Goal: Task Accomplishment & Management: Manage account settings

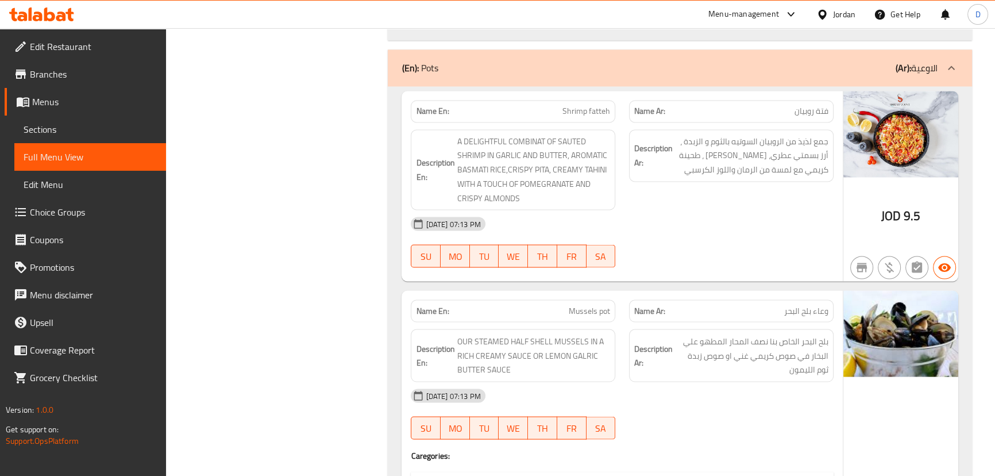
scroll to position [2558, 0]
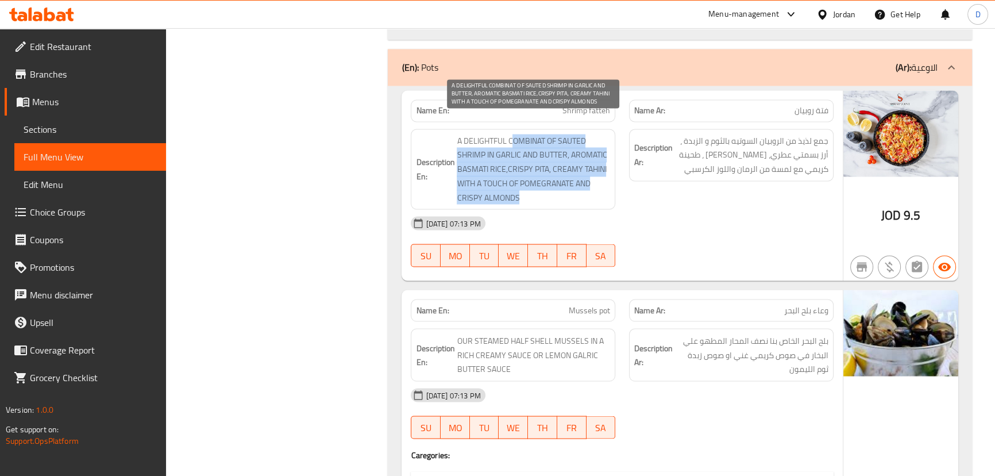
drag, startPoint x: 512, startPoint y: 115, endPoint x: 567, endPoint y: 184, distance: 87.8
click at [567, 184] on span "A DELIGHTFUL COMBINAT OF SAUTED SHRIMP IN GARLIC AND BUTTER, AROMATIC BASMATI R…" at bounding box center [533, 169] width 153 height 71
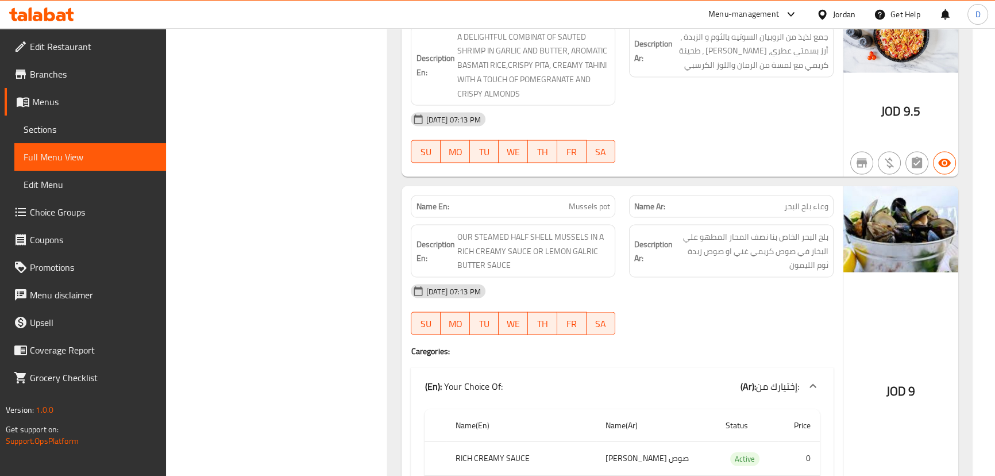
scroll to position [2663, 0]
click at [574, 199] on span "Mussels pot" at bounding box center [589, 205] width 41 height 12
copy span "Mussels"
drag, startPoint x: 511, startPoint y: 217, endPoint x: 485, endPoint y: 214, distance: 26.0
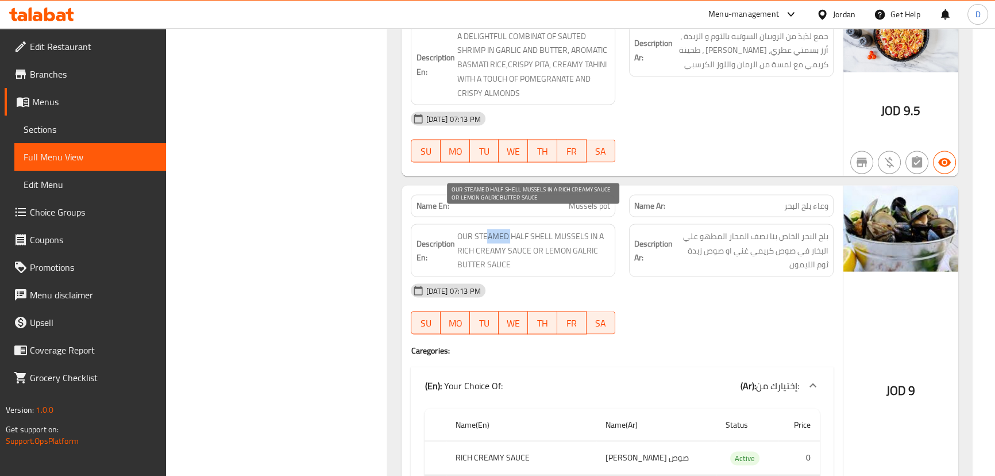
click at [485, 229] on span "OUR STEAMED HALF SHELL MUSSELS IN A RICH CREAMY SAUCE OR LEMON GALRIC BUTTER SA…" at bounding box center [533, 250] width 153 height 43
click at [585, 199] on span "Mussels pot" at bounding box center [589, 205] width 41 height 12
copy span "Mussels pot"
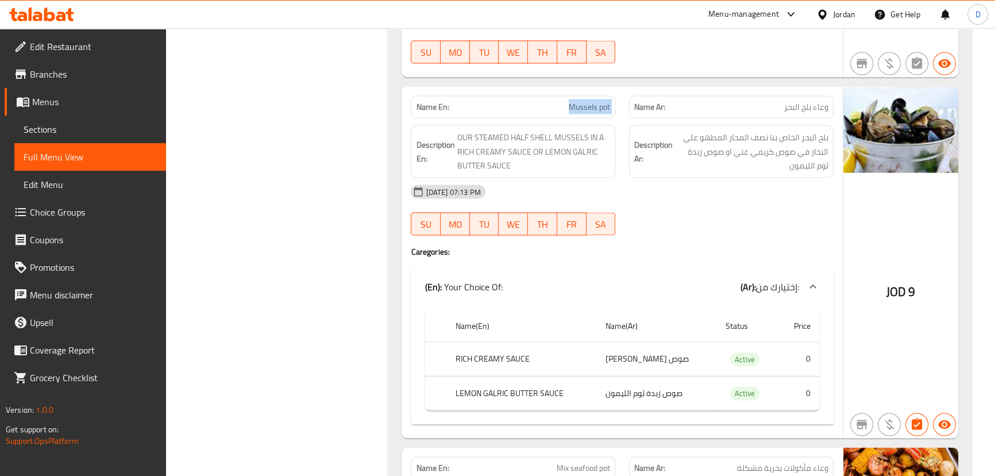
scroll to position [2767, 0]
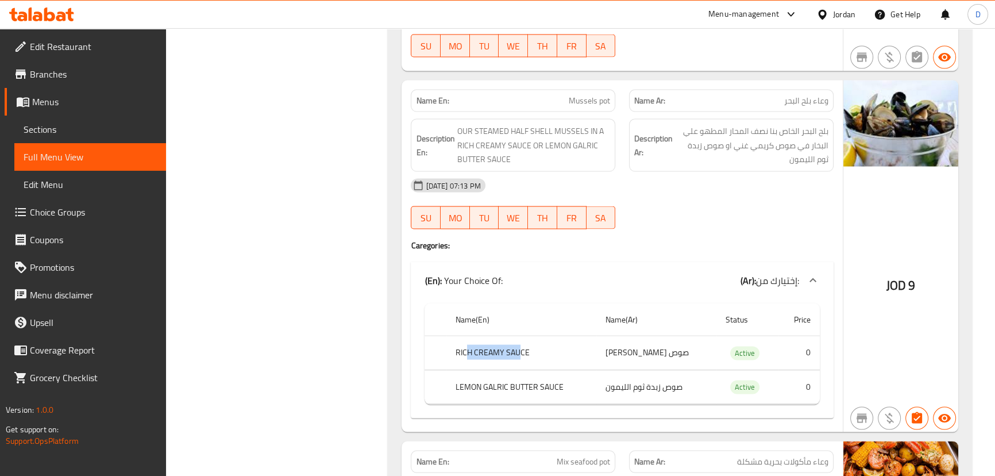
drag, startPoint x: 466, startPoint y: 335, endPoint x: 522, endPoint y: 335, distance: 55.7
click at [522, 336] on th "RICH CREAMY SAUCE" at bounding box center [520, 353] width 149 height 34
drag, startPoint x: 488, startPoint y: 368, endPoint x: 554, endPoint y: 361, distance: 67.0
click at [554, 370] on th "LEMON GALRIC BUTTER SAUCE" at bounding box center [520, 387] width 149 height 34
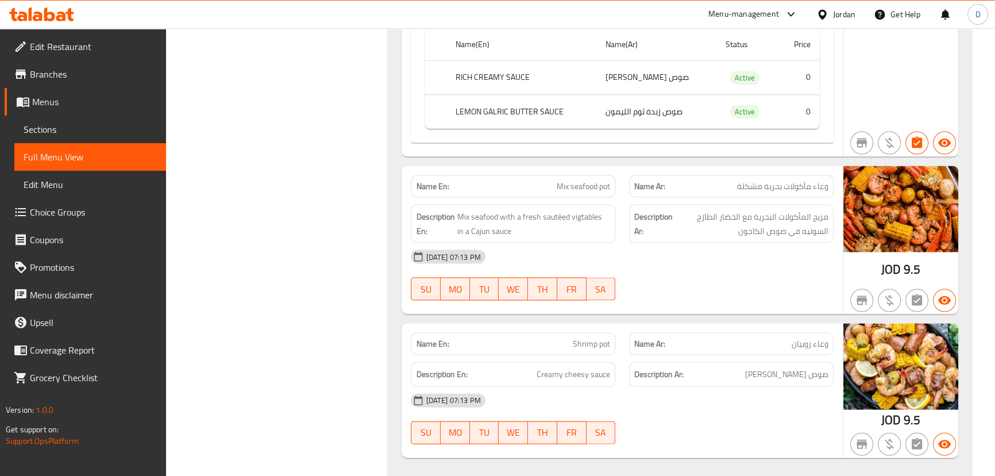
scroll to position [3048, 0]
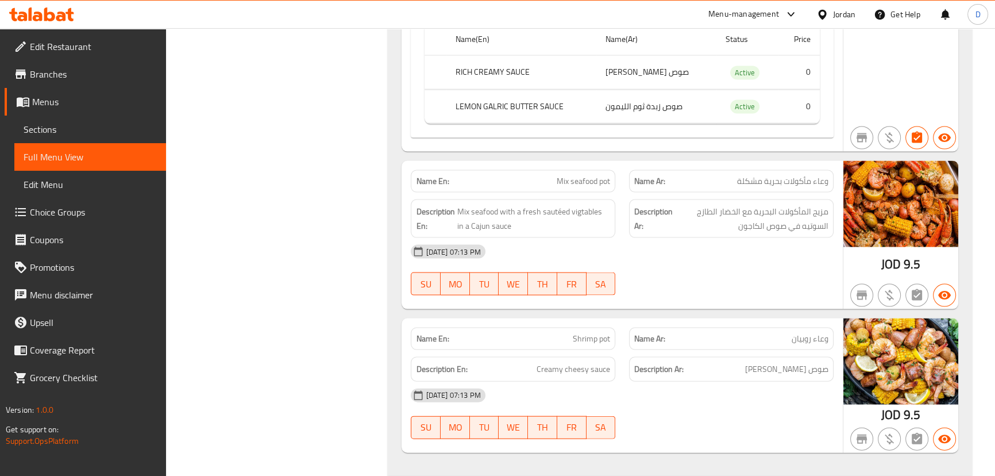
drag, startPoint x: 477, startPoint y: 196, endPoint x: 581, endPoint y: 217, distance: 106.6
click at [581, 217] on div "Description En: Mix seafood with a fresh sautéed vigtables in a Cajun sauce" at bounding box center [513, 218] width 204 height 38
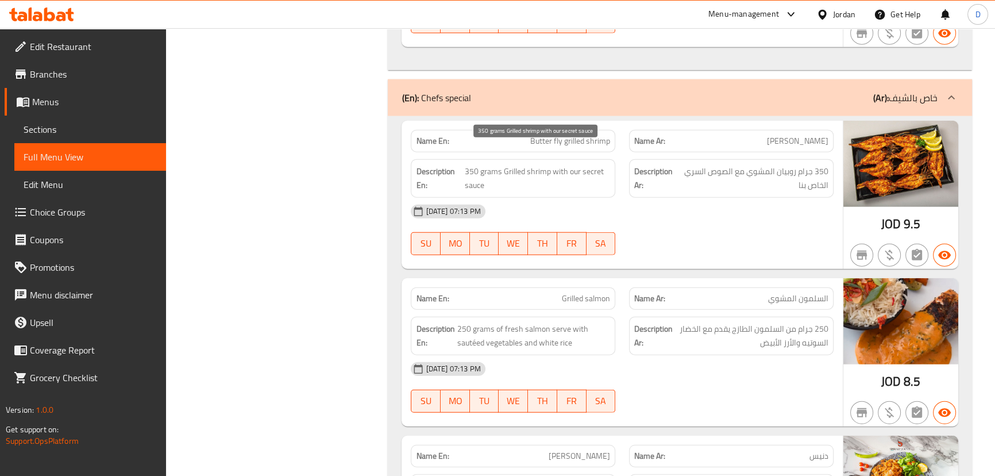
scroll to position [3465, 0]
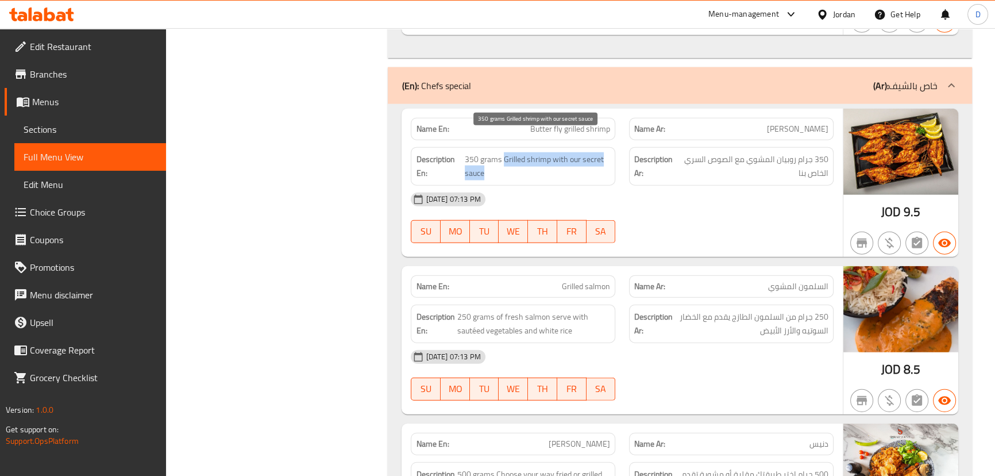
drag, startPoint x: 503, startPoint y: 143, endPoint x: 605, endPoint y: 152, distance: 102.7
click at [605, 152] on span "350 grams Grilled shrimp with our secret sauce" at bounding box center [537, 166] width 145 height 28
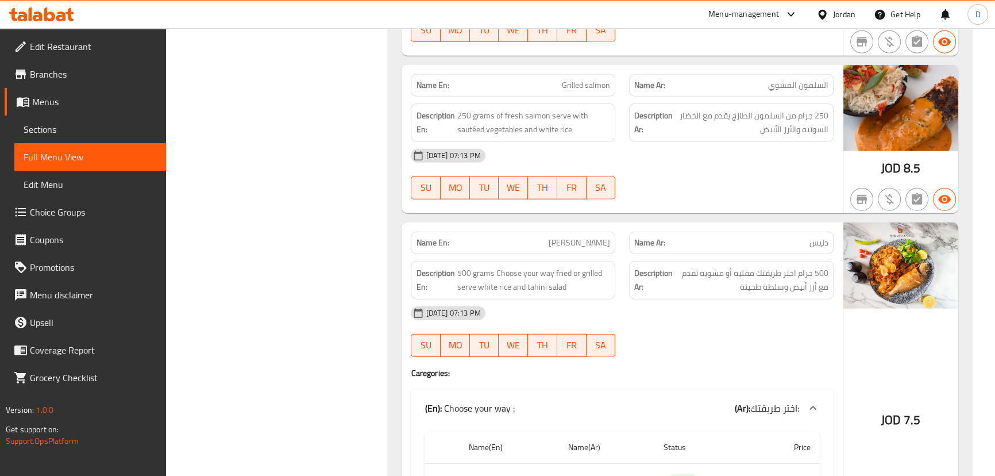
scroll to position [3674, 0]
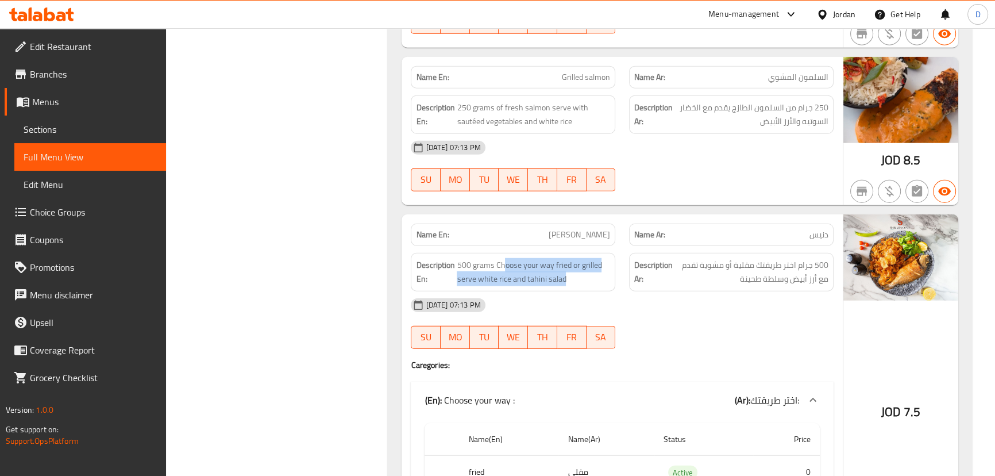
drag, startPoint x: 503, startPoint y: 238, endPoint x: 563, endPoint y: 268, distance: 67.8
click at [563, 268] on div "Description En: 500 grams Choose your way fried or grilled serve white rice and…" at bounding box center [513, 272] width 204 height 38
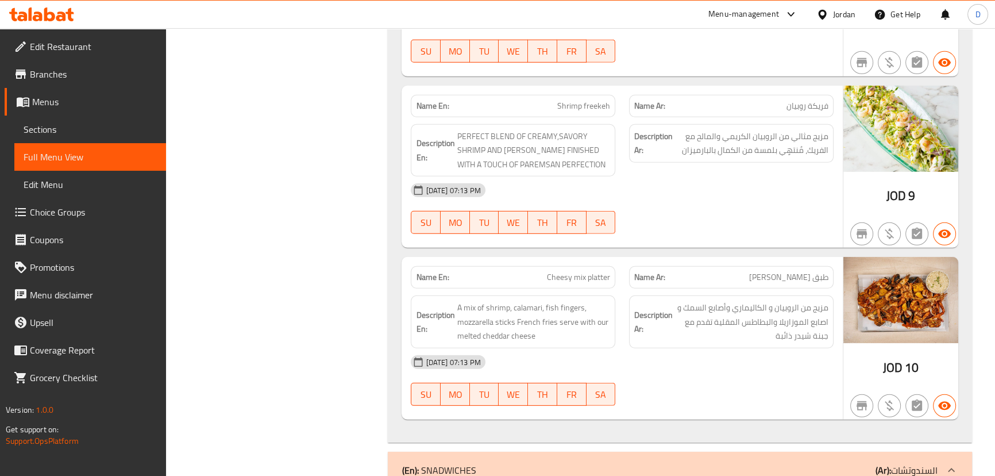
scroll to position [4353, 0]
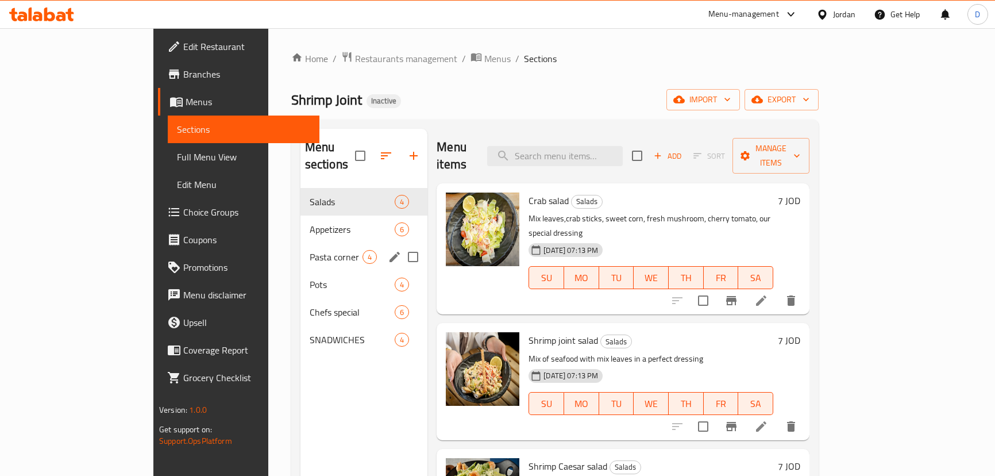
scroll to position [57, 0]
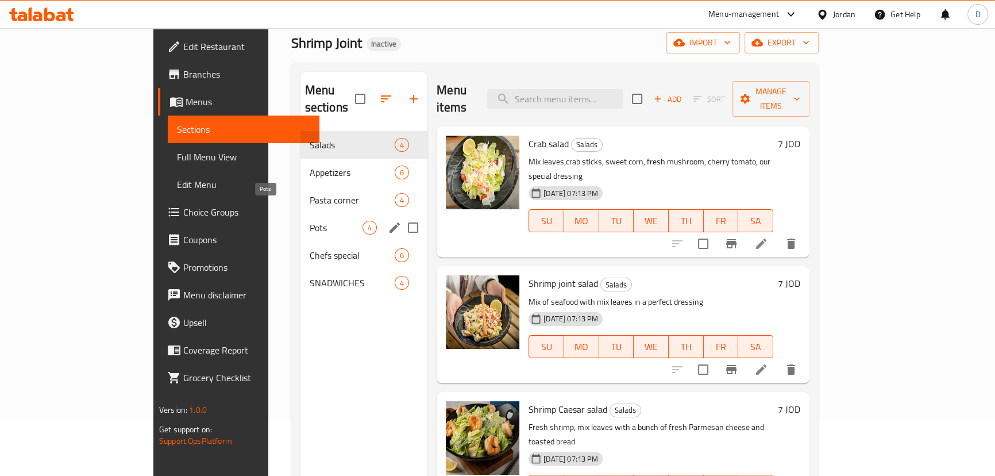
click at [310, 221] on span "Pots" at bounding box center [336, 228] width 53 height 14
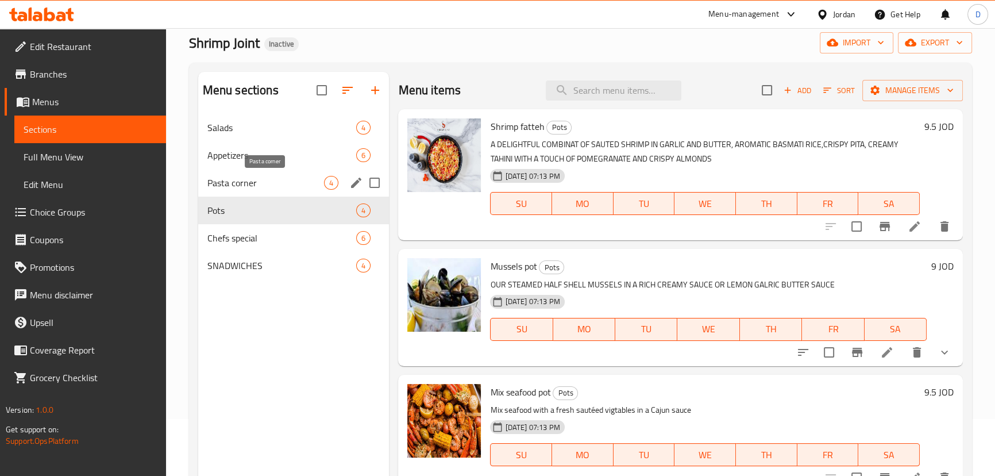
click at [252, 178] on span "Pasta corner" at bounding box center [265, 183] width 117 height 14
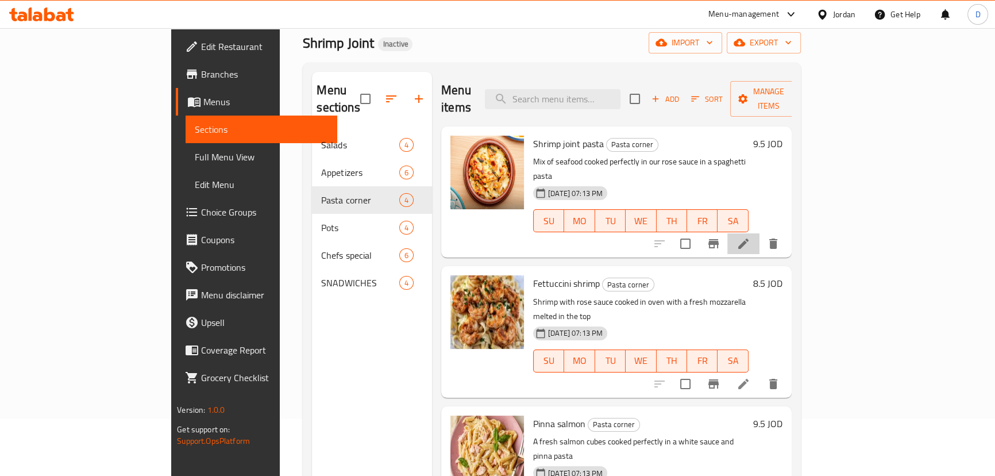
click at [759, 233] on li at bounding box center [743, 243] width 32 height 21
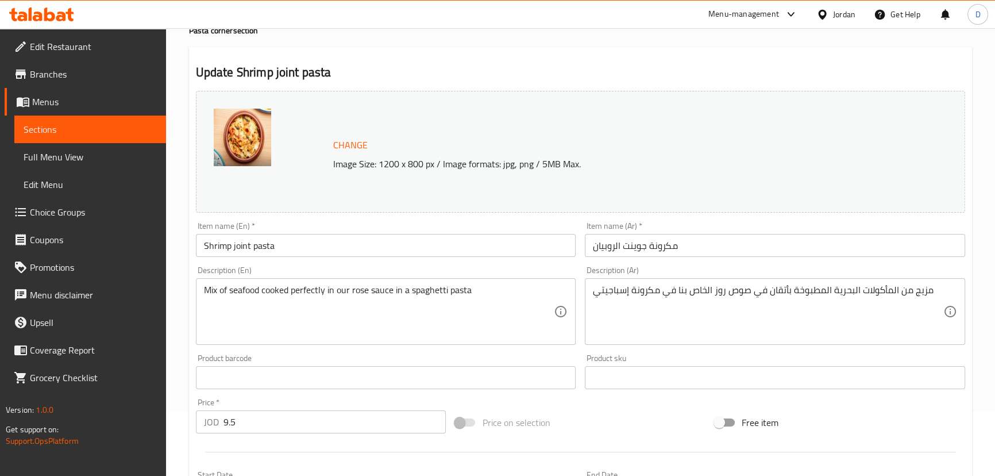
scroll to position [156, 0]
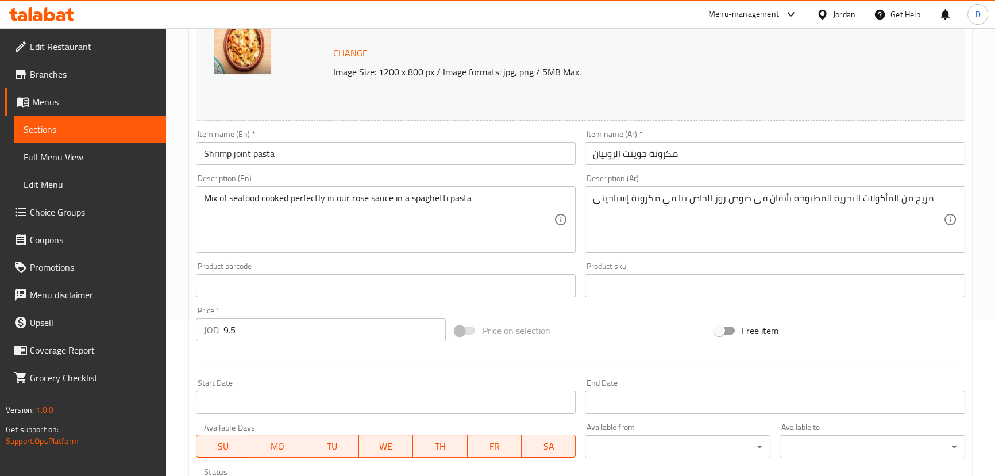
click at [611, 152] on input "مكرونة جوينت الروبيان" at bounding box center [775, 153] width 380 height 23
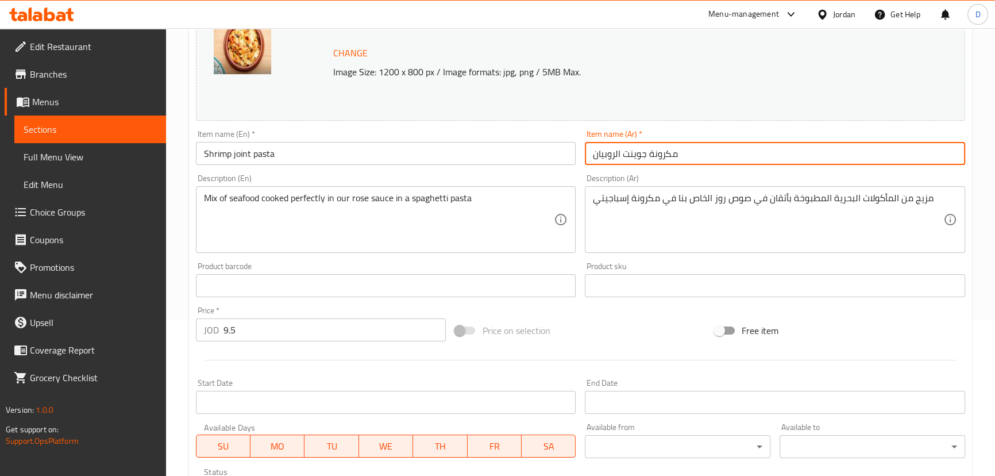
click at [611, 152] on input "مكرونة جوينت الروبيان" at bounding box center [775, 153] width 380 height 23
click at [617, 153] on input "مكرونة جوينت" at bounding box center [775, 153] width 380 height 23
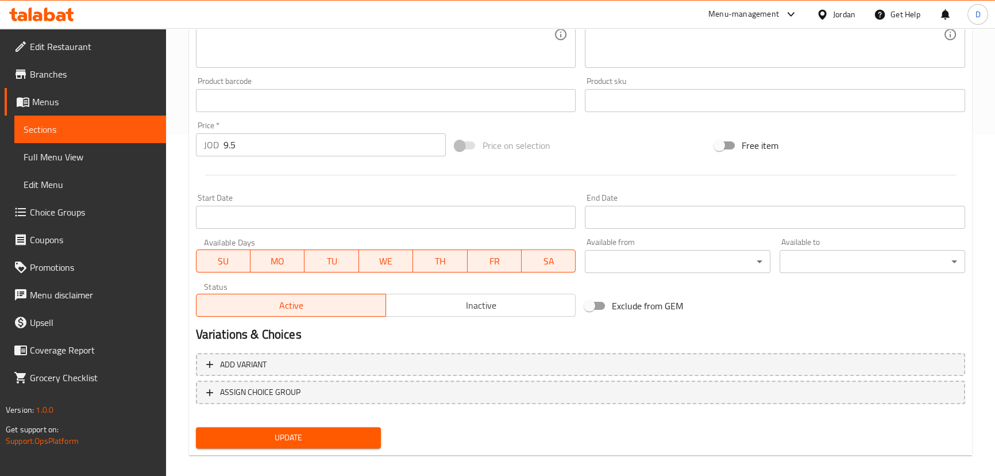
scroll to position [352, 0]
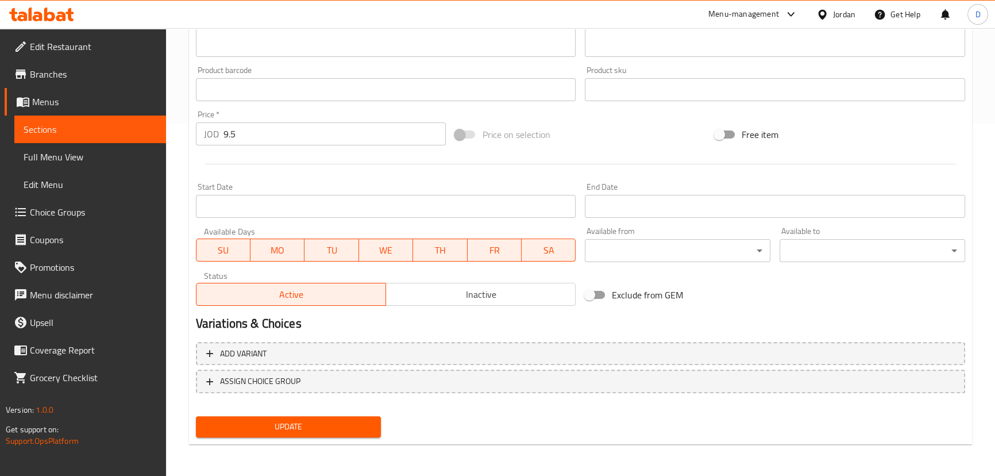
type input "مكرونة شريمب جوينت"
click at [330, 426] on span "Update" at bounding box center [288, 426] width 167 height 14
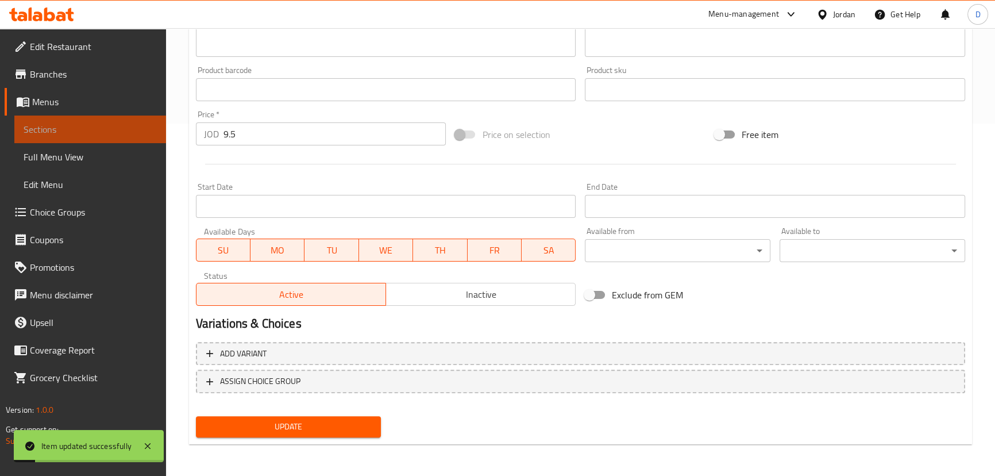
click at [148, 128] on span "Sections" at bounding box center [90, 129] width 133 height 14
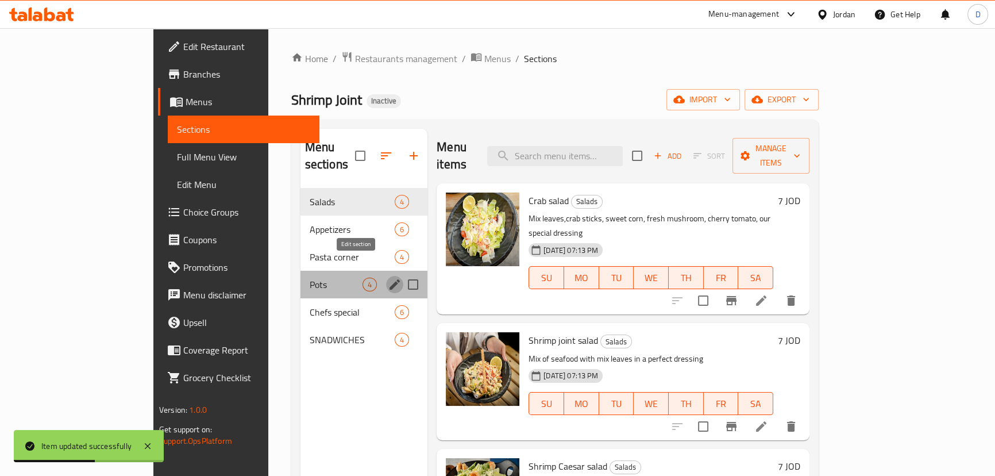
click at [388, 277] on icon "edit" at bounding box center [395, 284] width 14 height 14
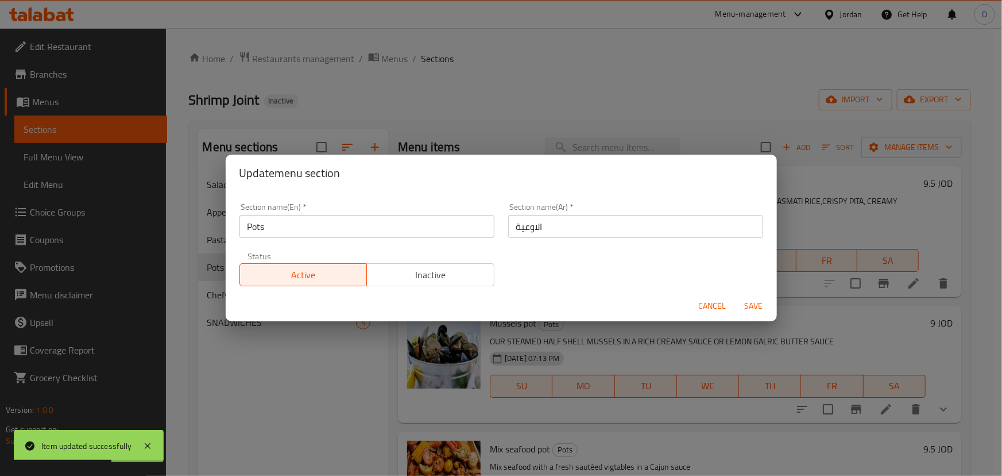
click at [247, 233] on input "Pots" at bounding box center [367, 226] width 255 height 23
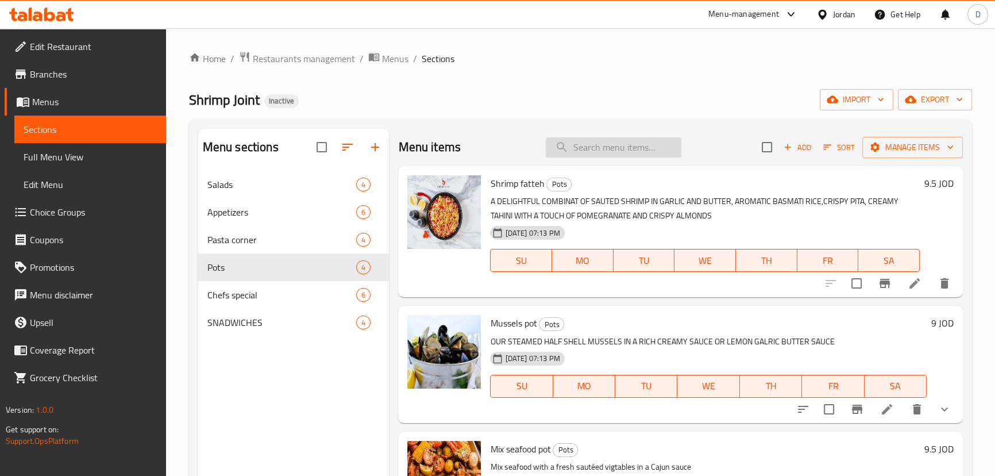
click at [620, 147] on input "search" at bounding box center [614, 147] width 136 height 20
paste input "Mussels pot"
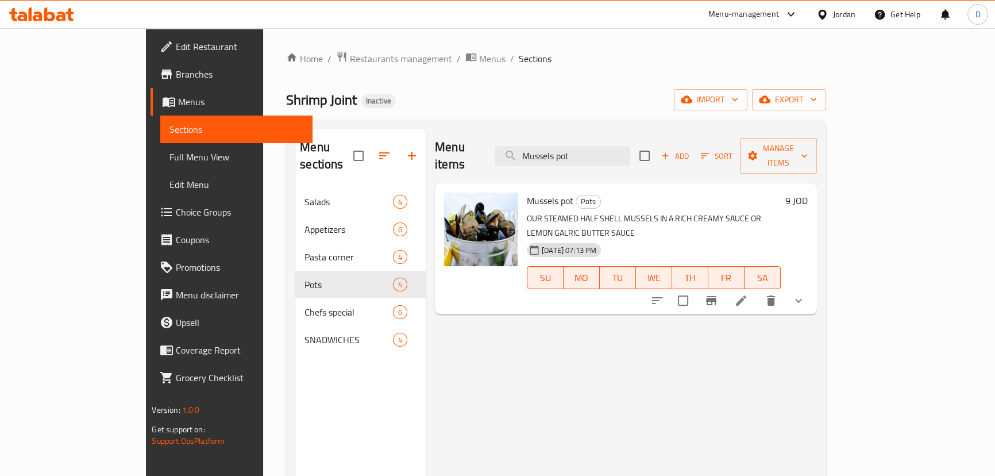
type input "Mussels pot"
click at [757, 290] on li at bounding box center [741, 300] width 32 height 21
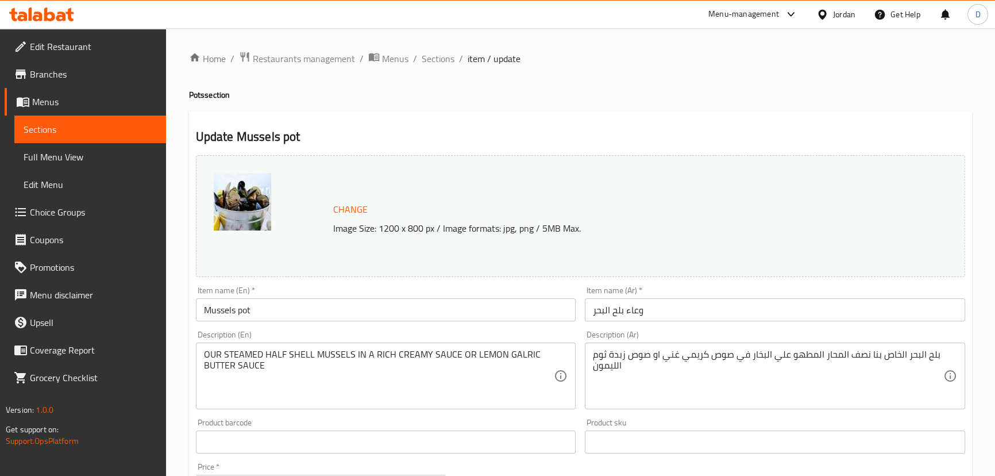
drag, startPoint x: 203, startPoint y: 352, endPoint x: 329, endPoint y: 339, distance: 127.1
click at [329, 339] on div "Description (En) OUR STEAMED HALF SHELL MUSSELS IN A RICH CREAMY SAUCE OR LEMON…" at bounding box center [386, 369] width 380 height 79
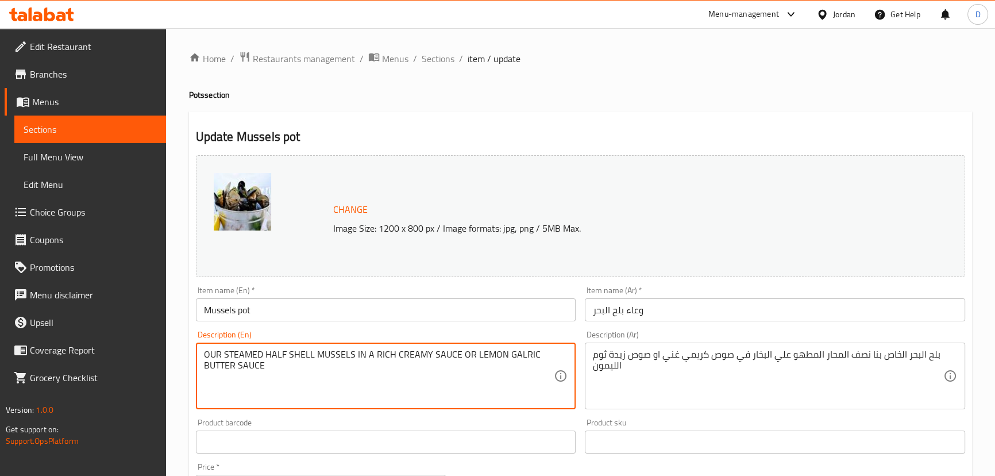
drag, startPoint x: 351, startPoint y: 354, endPoint x: 184, endPoint y: 337, distance: 168.0
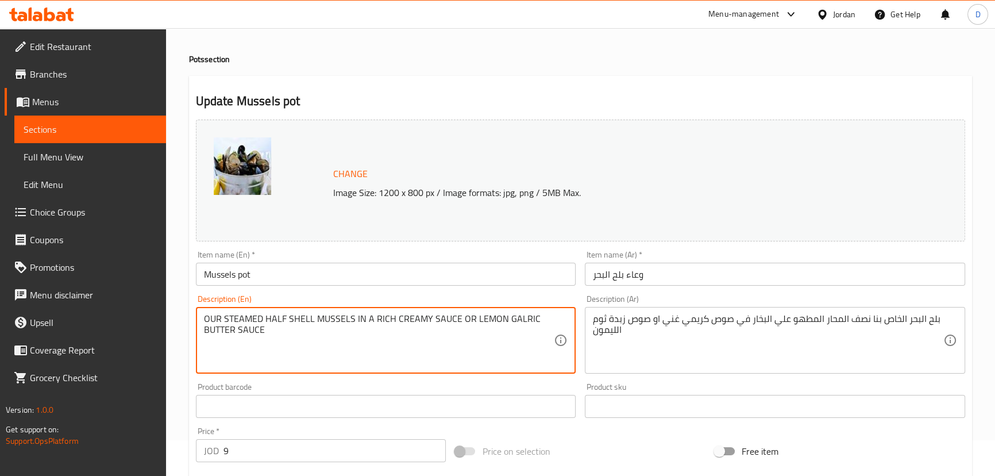
scroll to position [52, 0]
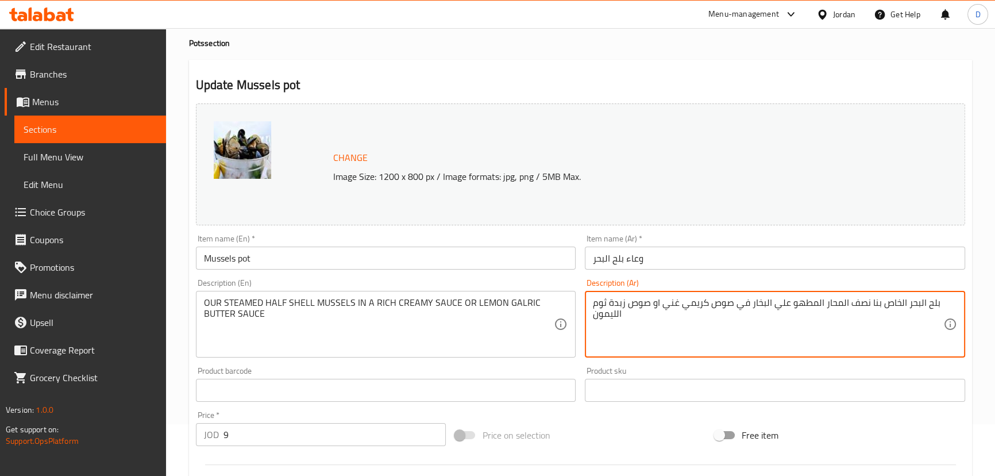
drag, startPoint x: 750, startPoint y: 308, endPoint x: 934, endPoint y: 308, distance: 183.8
click at [934, 308] on textarea "بلح البحر الخاص بنا نصف المحار المطهو علي البخار في صوص كريمي غني او صوص زبدة ث…" at bounding box center [768, 324] width 350 height 55
paste textarea "نصف الصدفة المطهو ​​على"
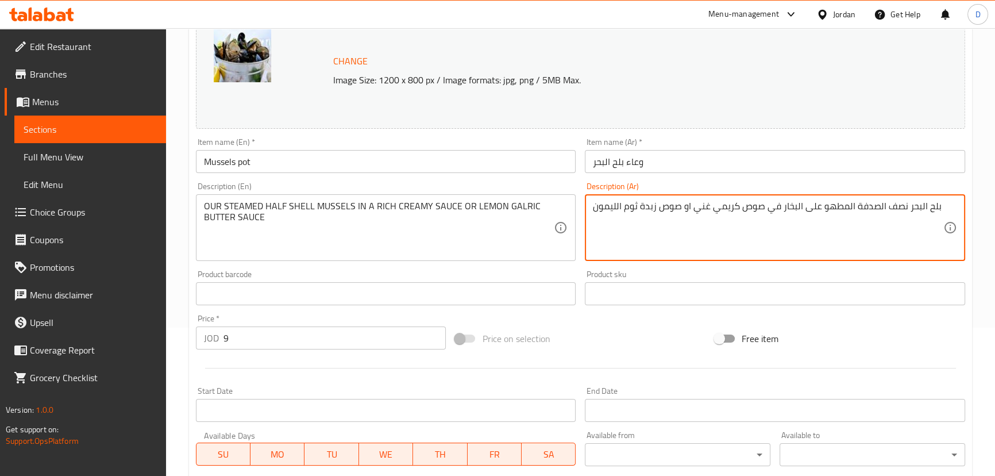
scroll to position [156, 0]
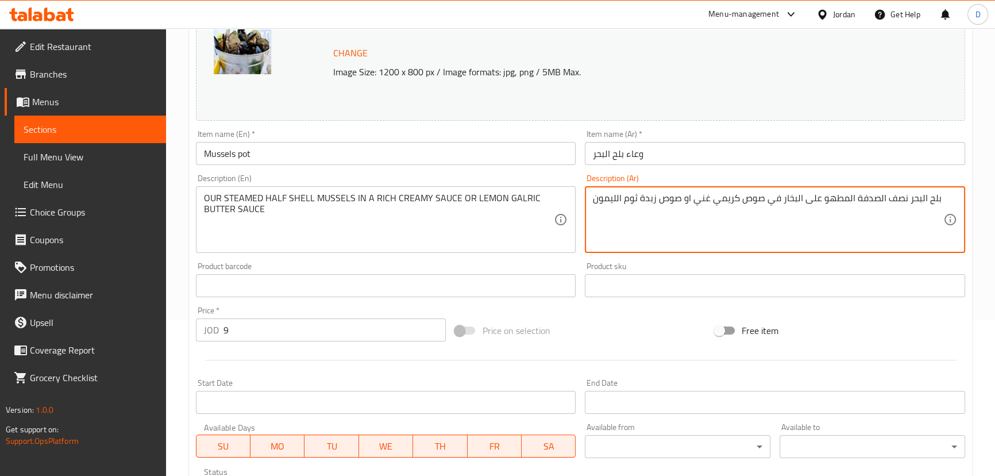
click at [851, 195] on textarea "بلح البحر نصف الصدفة المطهو ​​على البخار في صوص كريمي غني او صوص زبدة ثوم الليم…" at bounding box center [768, 219] width 350 height 55
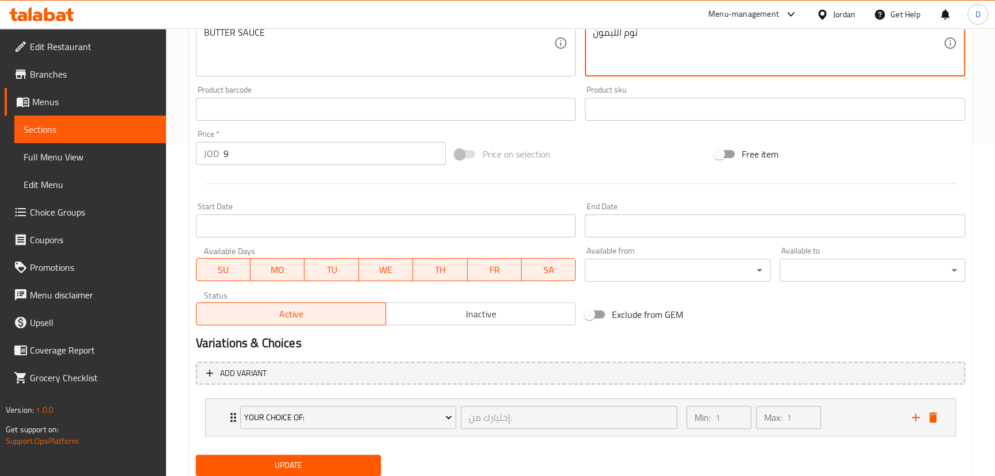
scroll to position [372, 0]
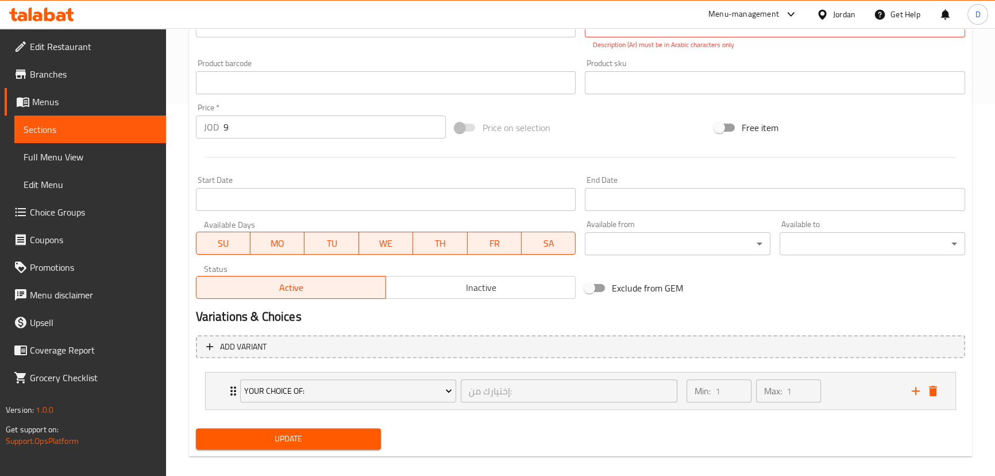
click at [354, 437] on div "Update" at bounding box center [288, 438] width 195 height 30
click at [354, 437] on span "Update" at bounding box center [288, 438] width 167 height 14
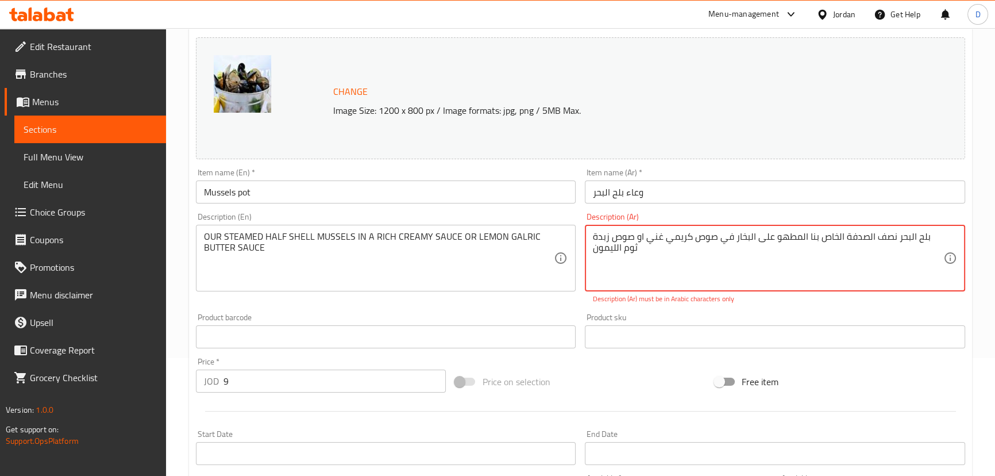
click at [609, 246] on textarea "بلح البحر نصف الصدفة الخاص بنا المطهو ​​على البخار في صوص كريمي غني او صوص زبدة…" at bounding box center [768, 258] width 350 height 55
click at [630, 264] on textarea "بلح البحر نصف الصدفة الخاص بنا المطهو ​​على البخار في صوص كريمي غني او صوص زبدة…" at bounding box center [768, 258] width 350 height 55
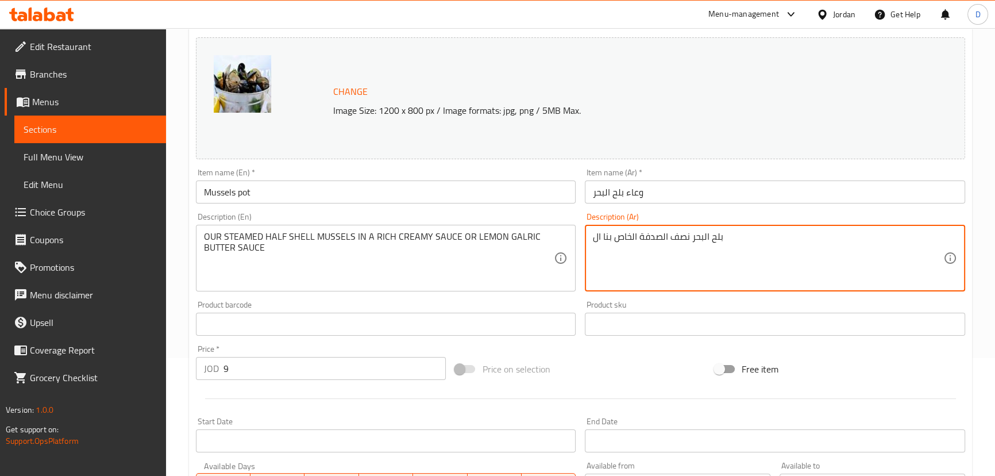
click at [627, 246] on textarea "بلح البحر نصف الصدفة الخاص بنا ال" at bounding box center [768, 258] width 350 height 55
paste textarea "مطهو ​​على البخار في صوص كريمي غني او صوص زبدة ثوم الليمون"
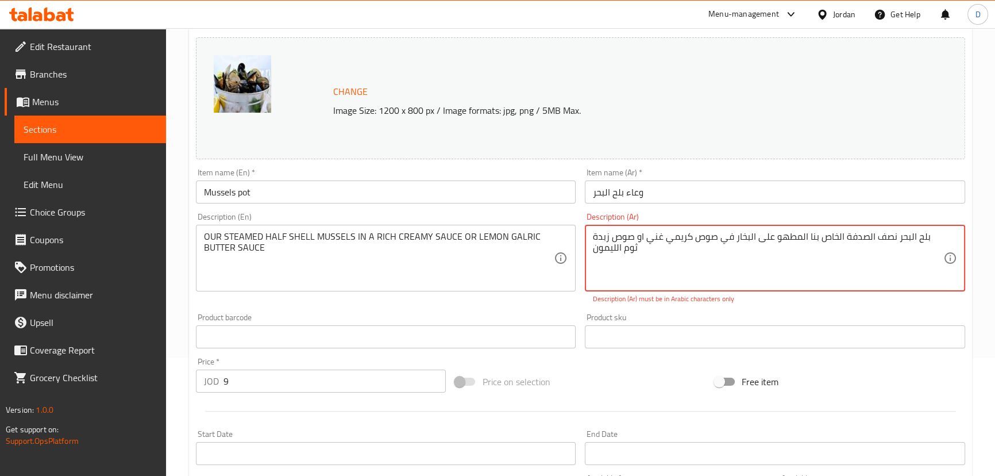
click at [785, 241] on textarea "بلح البحر نصف الصدفة الخاص بنا المطهو ​​على البخار في صوص كريمي غني او صوص زبدة…" at bounding box center [768, 258] width 350 height 55
click at [796, 241] on textarea "بلح البحر نصف الصدفة الخاص بنا المطهو ​​على البخار في صوص كريمي غني او صوص زبدة…" at bounding box center [768, 258] width 350 height 55
click at [807, 240] on textarea "بلح البحر نصف الصدفة الخاص بنا ​​على البخار في صوص كريمي غني او صوص زبدة ثوم ال…" at bounding box center [768, 258] width 350 height 55
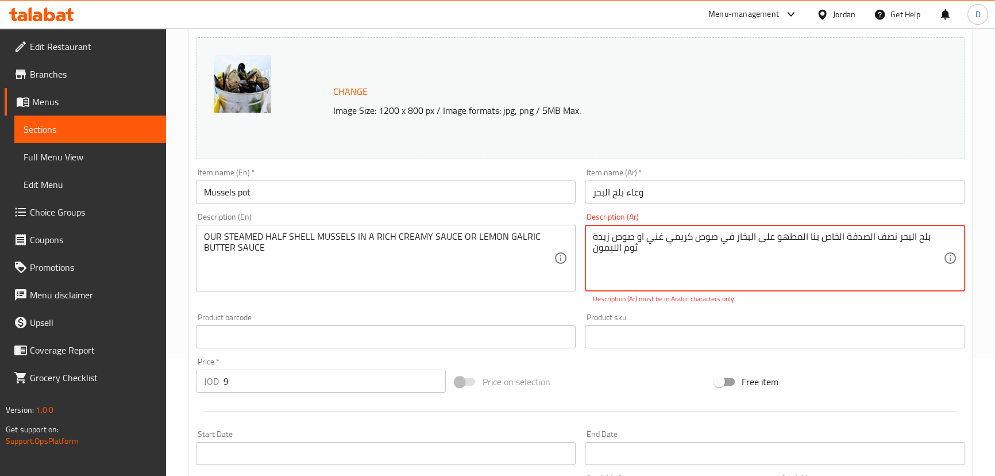
click at [785, 236] on textarea "بلح البحر نصف الصدفة الخاص بنا المطهو ​​على البخار في صوص كريمي غني او صوص زبدة…" at bounding box center [768, 258] width 350 height 55
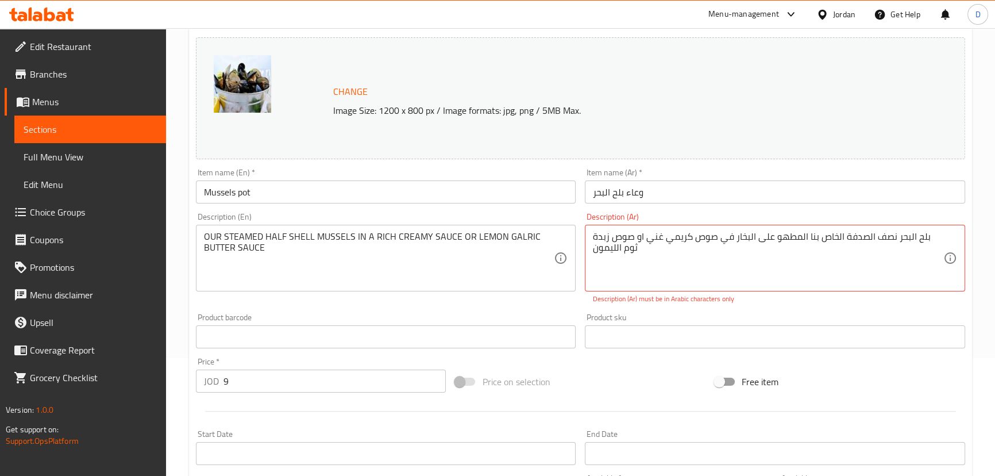
click at [713, 311] on div "Product sku Product sku" at bounding box center [774, 330] width 389 height 44
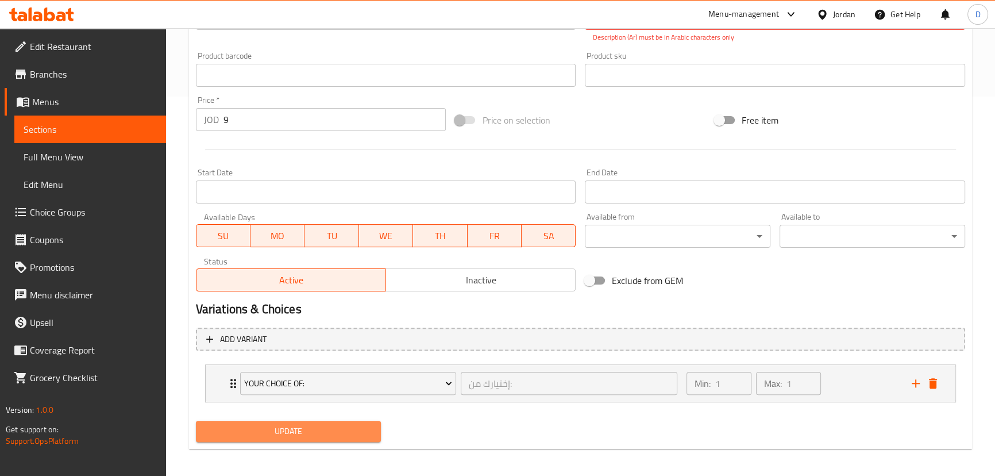
click at [310, 434] on span "Update" at bounding box center [288, 431] width 167 height 14
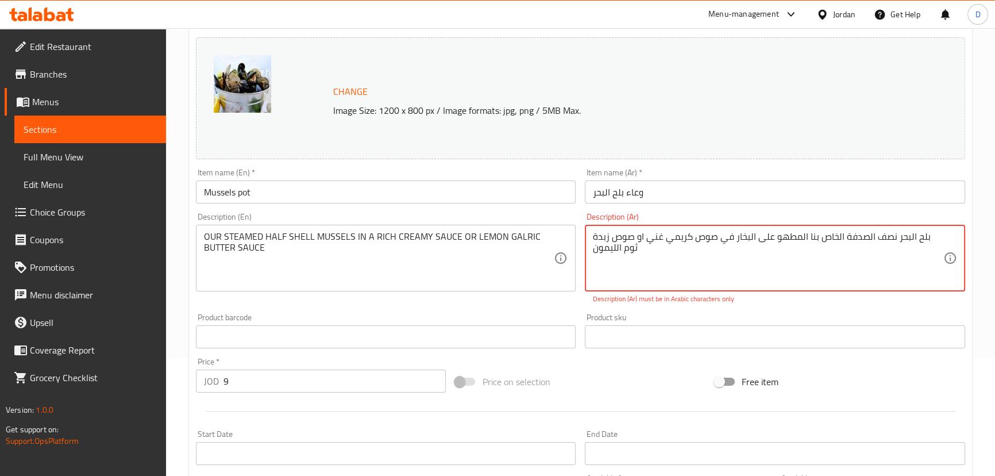
click at [805, 236] on textarea "بلح البحر نصف الصدفة الخاص بنا المطهو ​​على البخار في صوص كريمي غني او صوص زبدة…" at bounding box center [768, 258] width 350 height 55
click at [685, 301] on p "Description (Ar) must be in Arabic characters only" at bounding box center [775, 299] width 364 height 10
click at [794, 245] on textarea "بلح البحر نصف الصدفة الخاص بنا ​​على البخار في صوص كريمي غني او صوص زبدة ثوم ال…" at bounding box center [768, 258] width 350 height 55
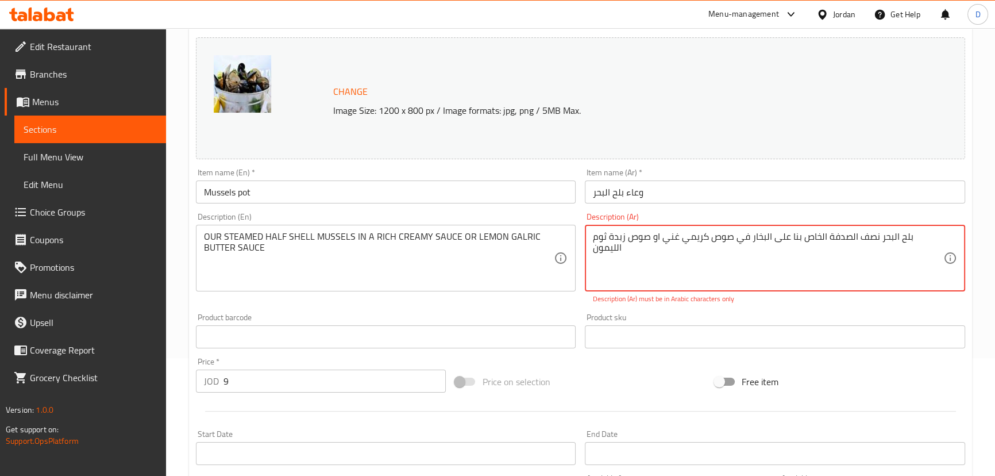
paste textarea "المطهو"
click at [750, 237] on textarea "بلح البحر نصف الصدفة الخاص بنا المطهو ​​على البخار في صوص كريمي غني او صوص زبدة…" at bounding box center [768, 258] width 350 height 55
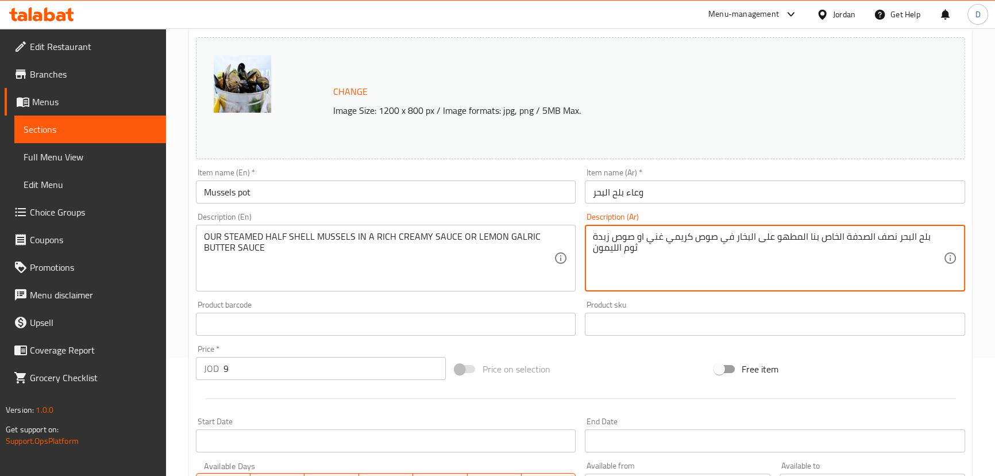
type textarea "بلح البحر نصف الصدفة الخاص بنا المطهو على البخار في صوص كريمي غني او صوص زبدة ث…"
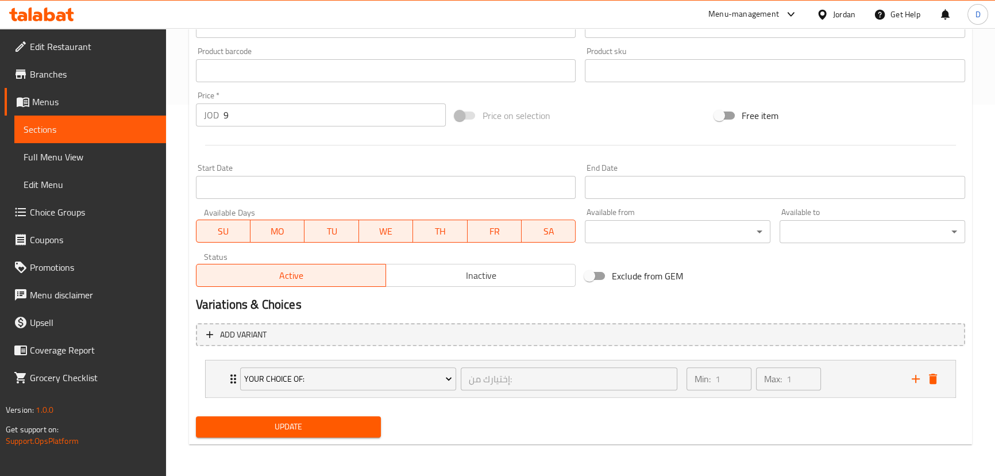
scroll to position [372, 0]
click at [358, 431] on span "Update" at bounding box center [288, 426] width 167 height 14
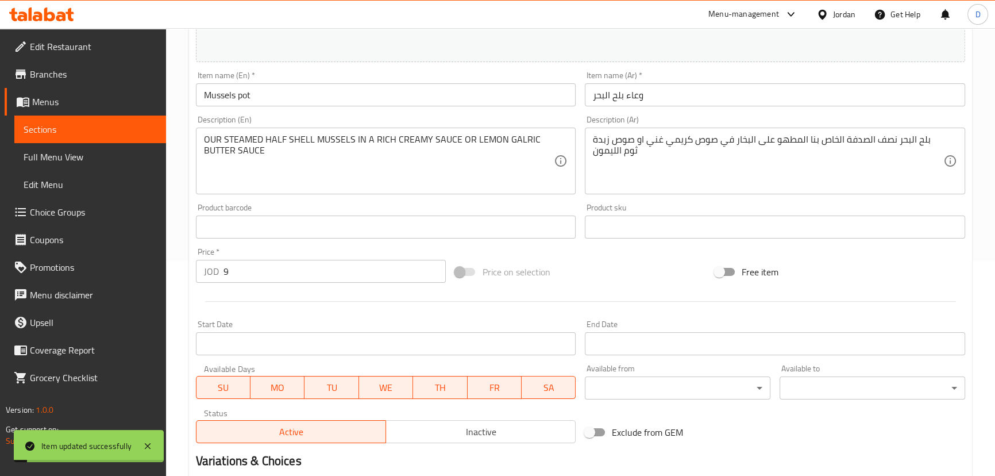
scroll to position [163, 0]
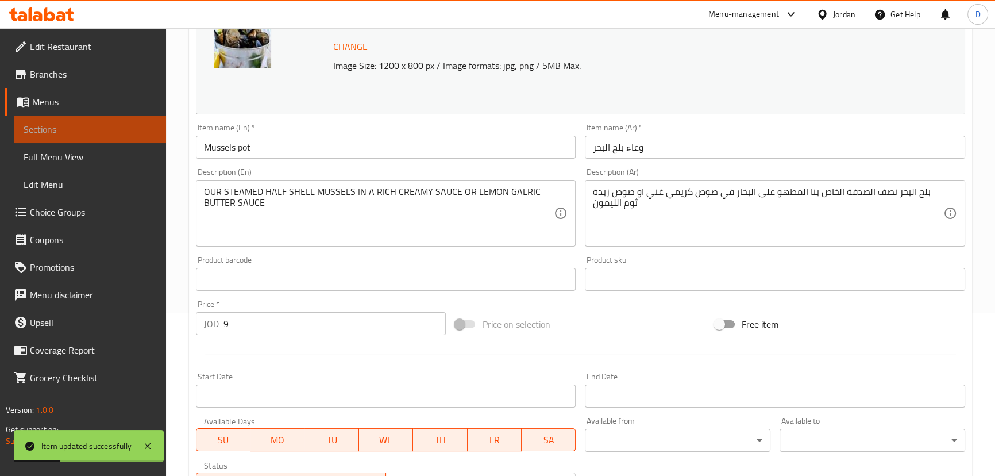
click at [102, 133] on span "Sections" at bounding box center [90, 129] width 133 height 14
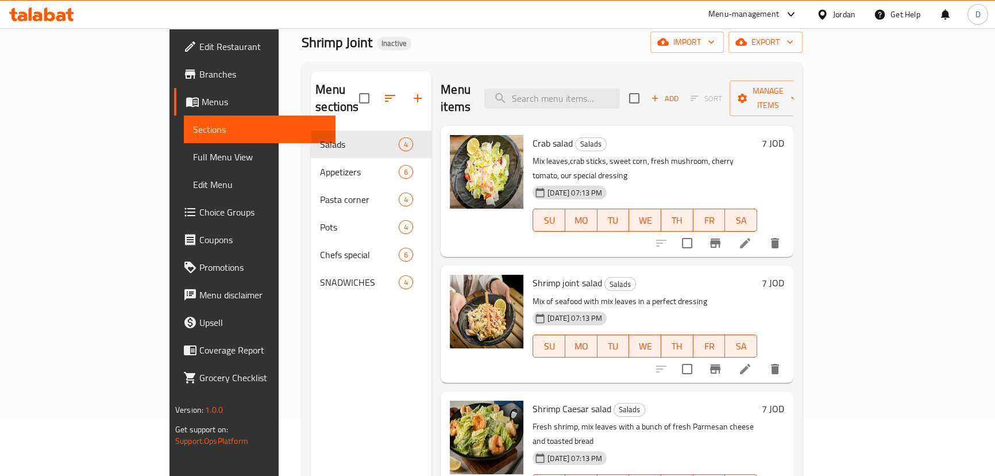
scroll to position [57, 0]
click at [578, 89] on input "search" at bounding box center [552, 99] width 136 height 20
paste input "Creamy cheesy sauce"
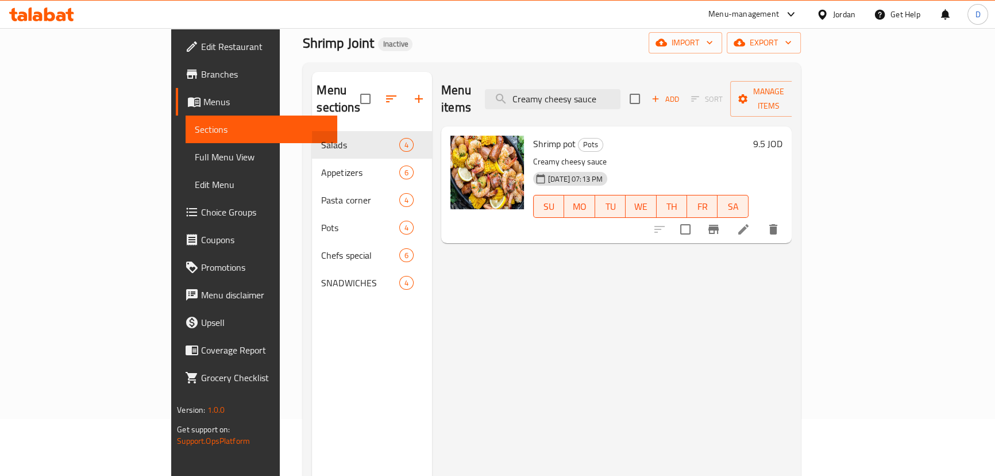
type input "Creamy cheesy sauce"
click at [750, 222] on icon at bounding box center [743, 229] width 14 height 14
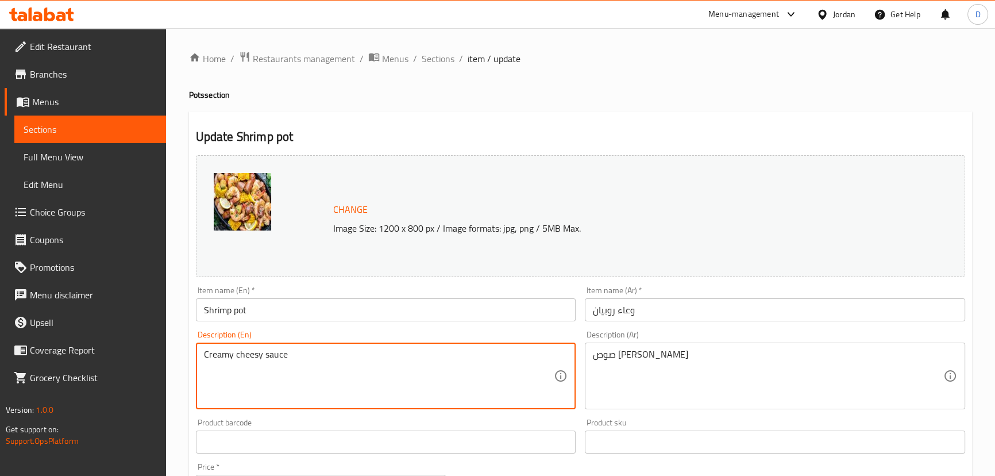
click at [201, 353] on div "Creamy cheesy sauce Description (En)" at bounding box center [386, 375] width 380 height 67
click at [206, 356] on textarea "Creamy cheesy sauce" at bounding box center [379, 376] width 350 height 55
drag, startPoint x: 223, startPoint y: 358, endPoint x: 190, endPoint y: 357, distance: 33.9
click at [190, 357] on div "Update Shrimp pot Change Image Size: 1200 x 800 px / Image formats: jpg, png / …" at bounding box center [580, 453] width 783 height 685
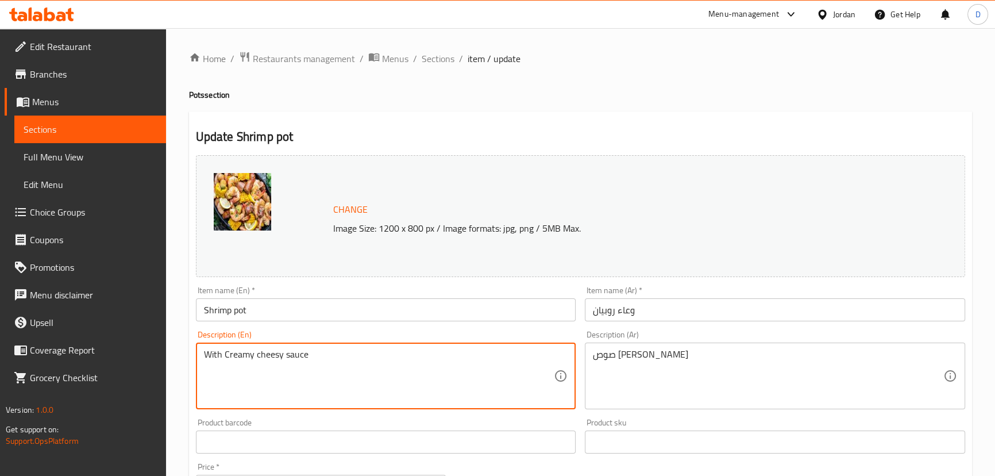
type textarea "With Creamy cheesy sauce"
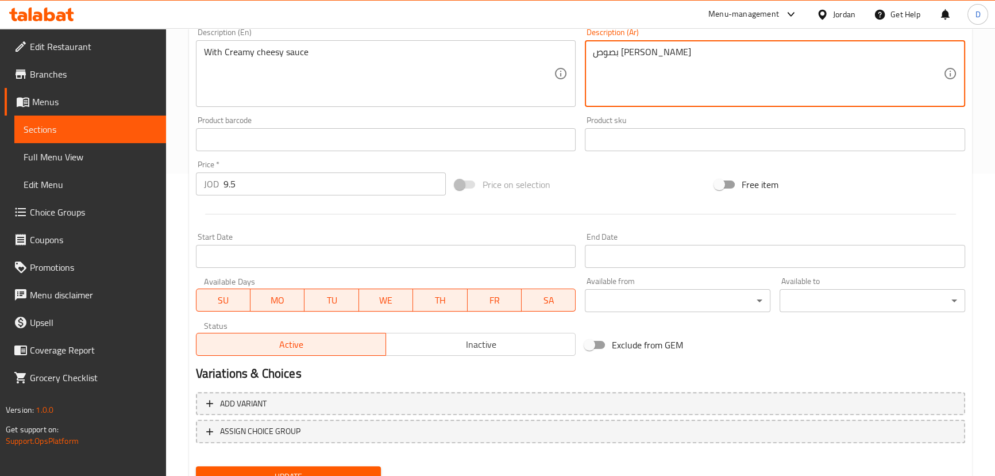
scroll to position [313, 0]
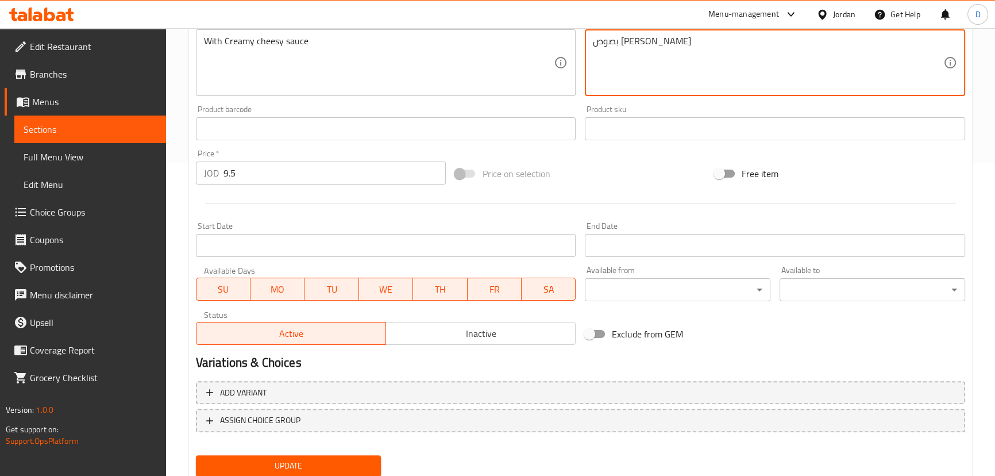
type textarea "بصوص [PERSON_NAME]"
click at [342, 465] on span "Update" at bounding box center [288, 465] width 167 height 14
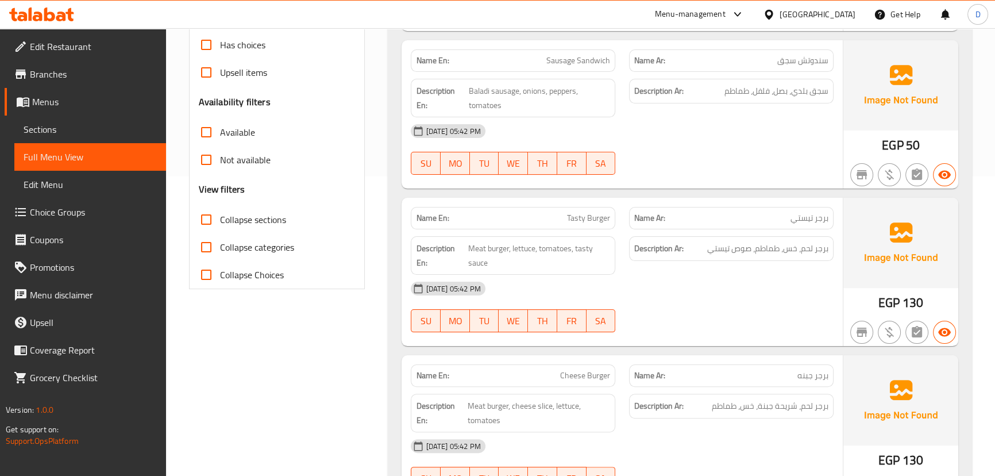
scroll to position [365, 0]
